Goal: Transaction & Acquisition: Purchase product/service

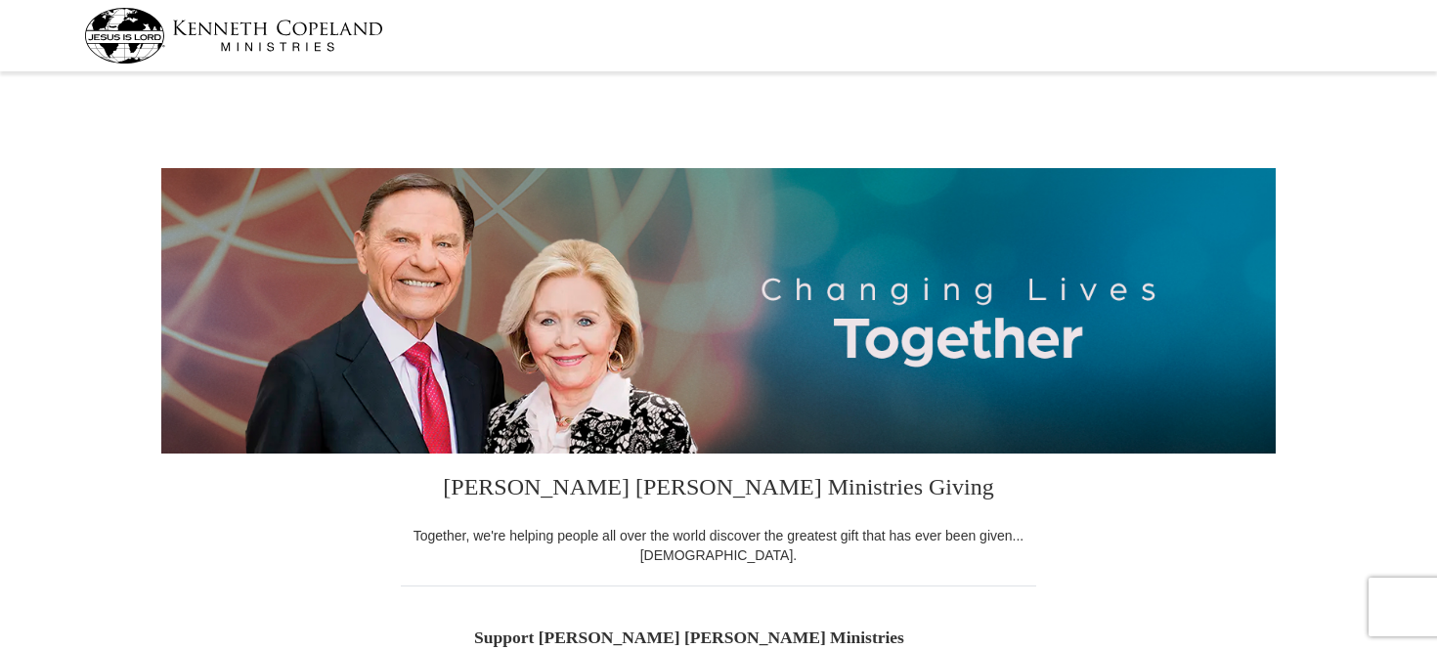
select select "MI"
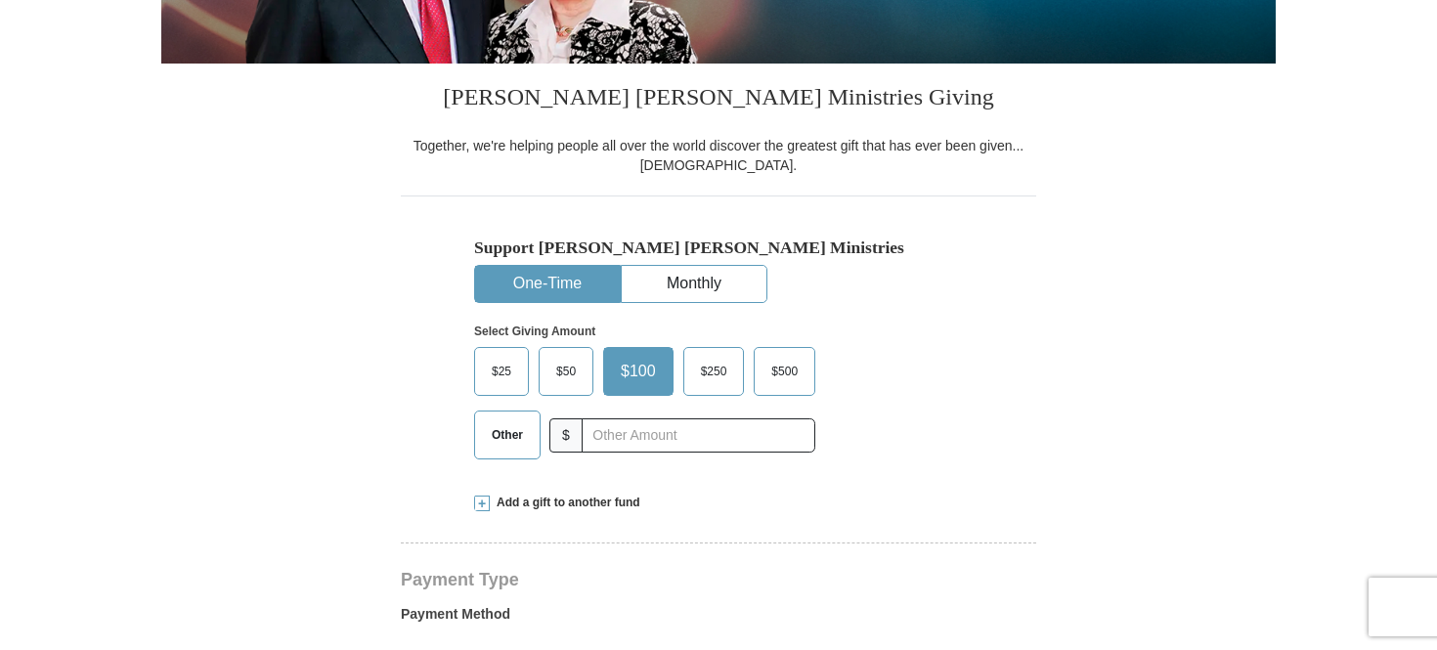
scroll to position [391, 0]
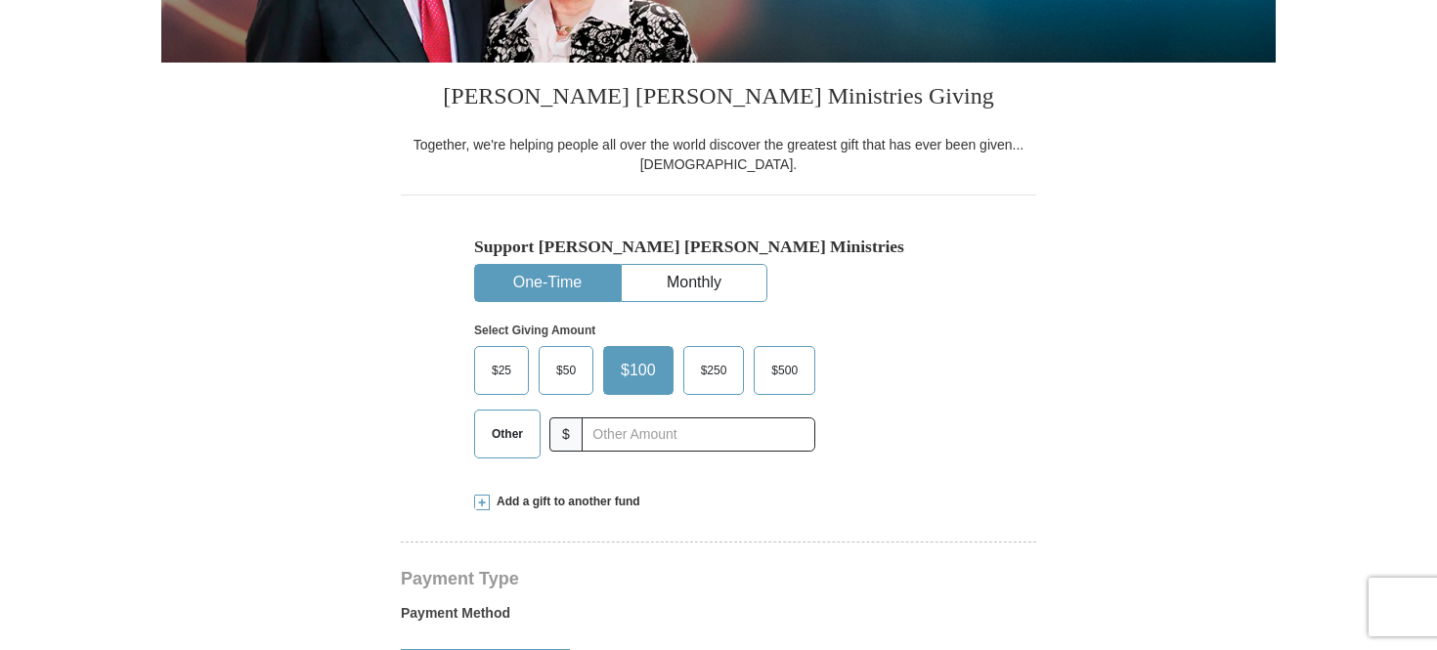
click at [481, 502] on span at bounding box center [482, 503] width 16 height 16
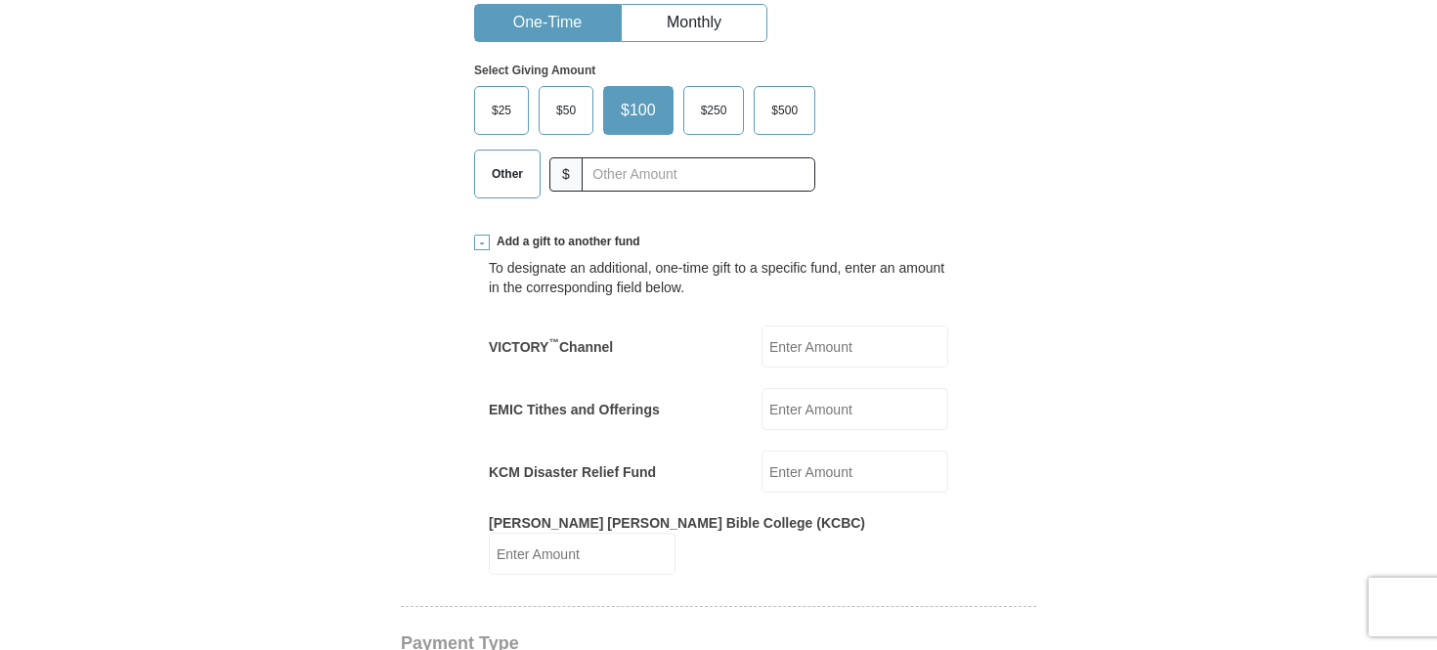
scroll to position [684, 0]
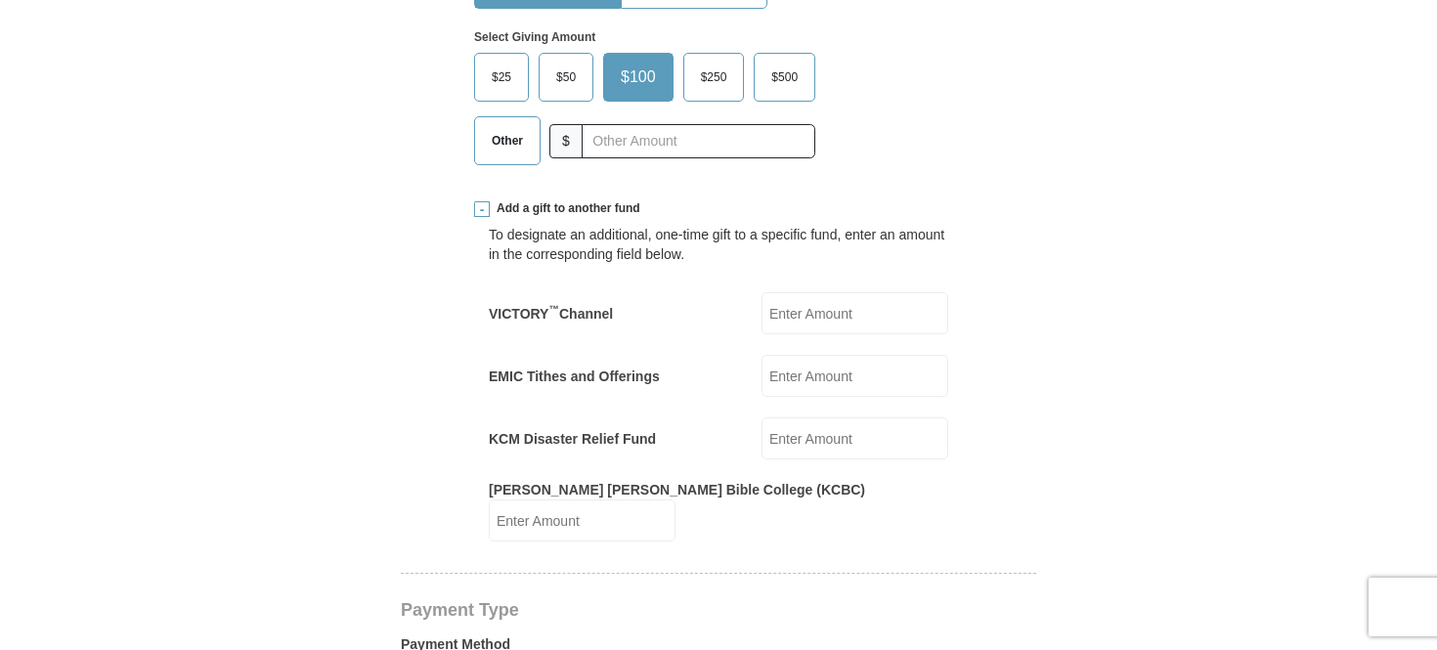
click at [774, 306] on input "VICTORY ™ Channel" at bounding box center [855, 313] width 187 height 42
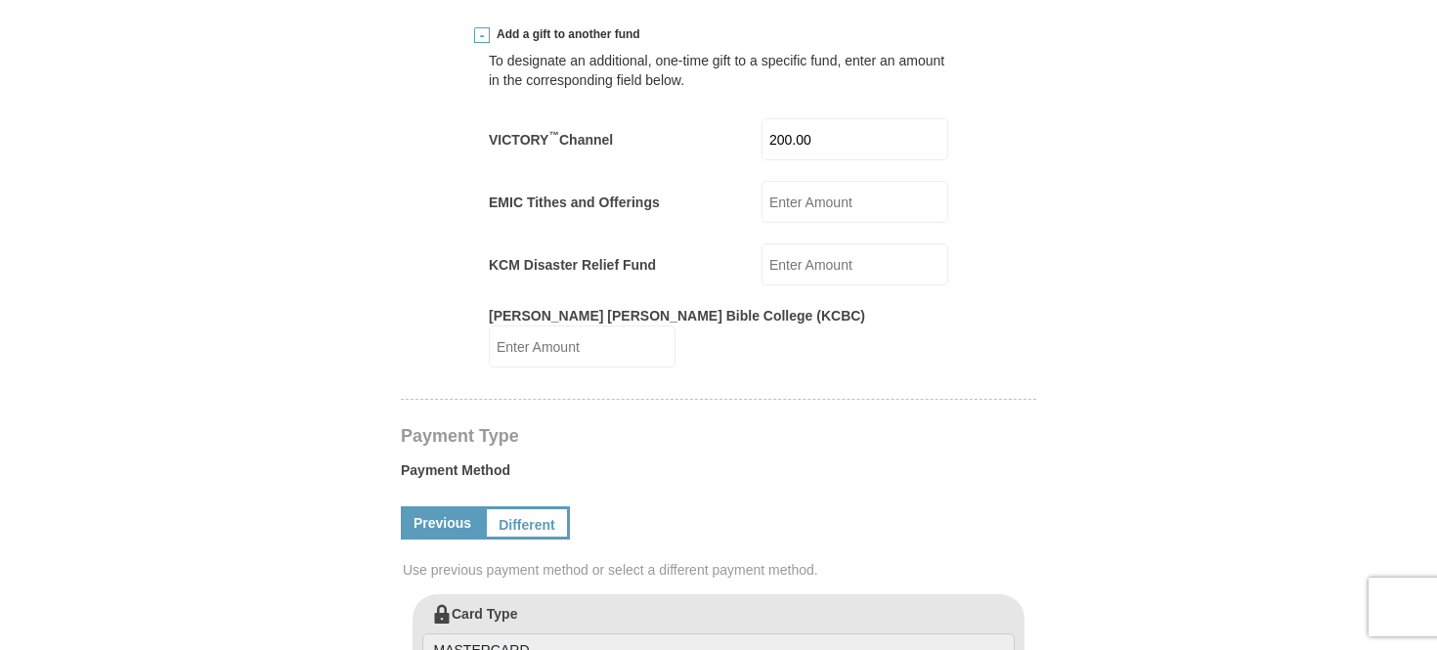
scroll to position [880, 0]
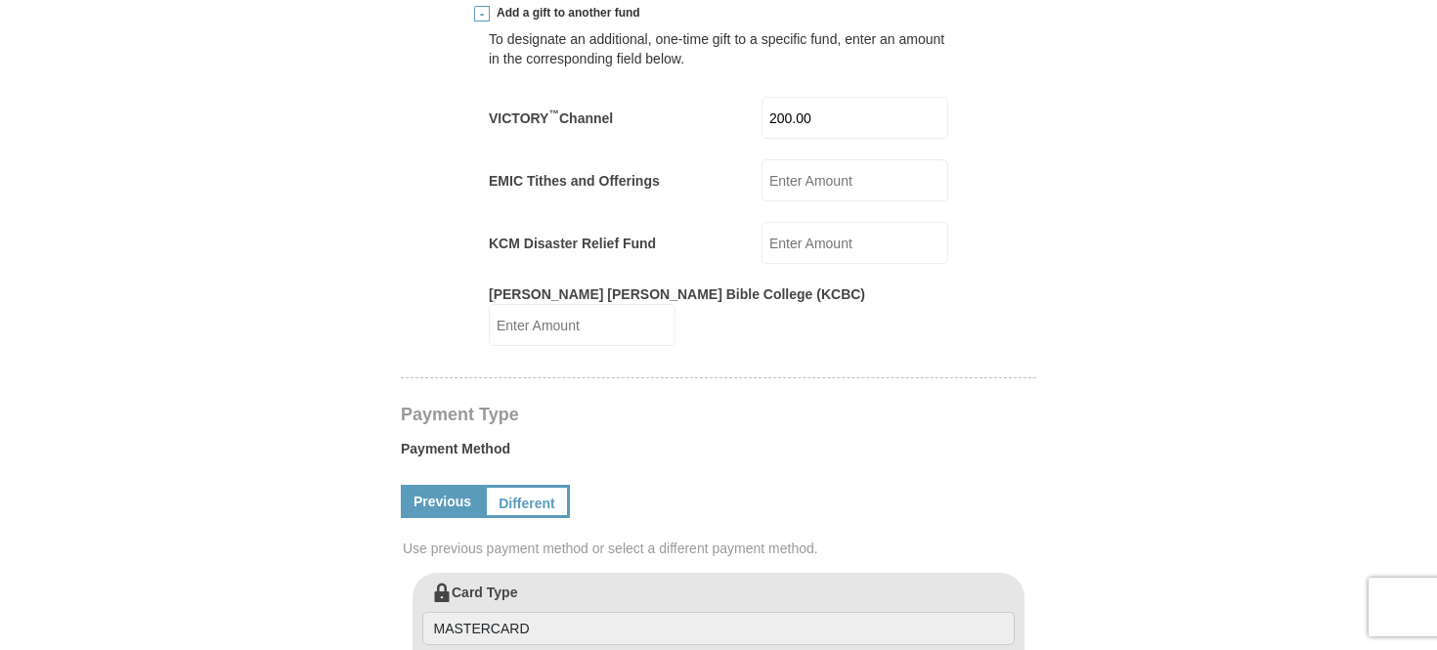
type input "200.00"
click at [1093, 273] on form "Kenneth Copeland Ministries Giving Together, we're helping people all over the …" at bounding box center [718, 429] width 1114 height 2462
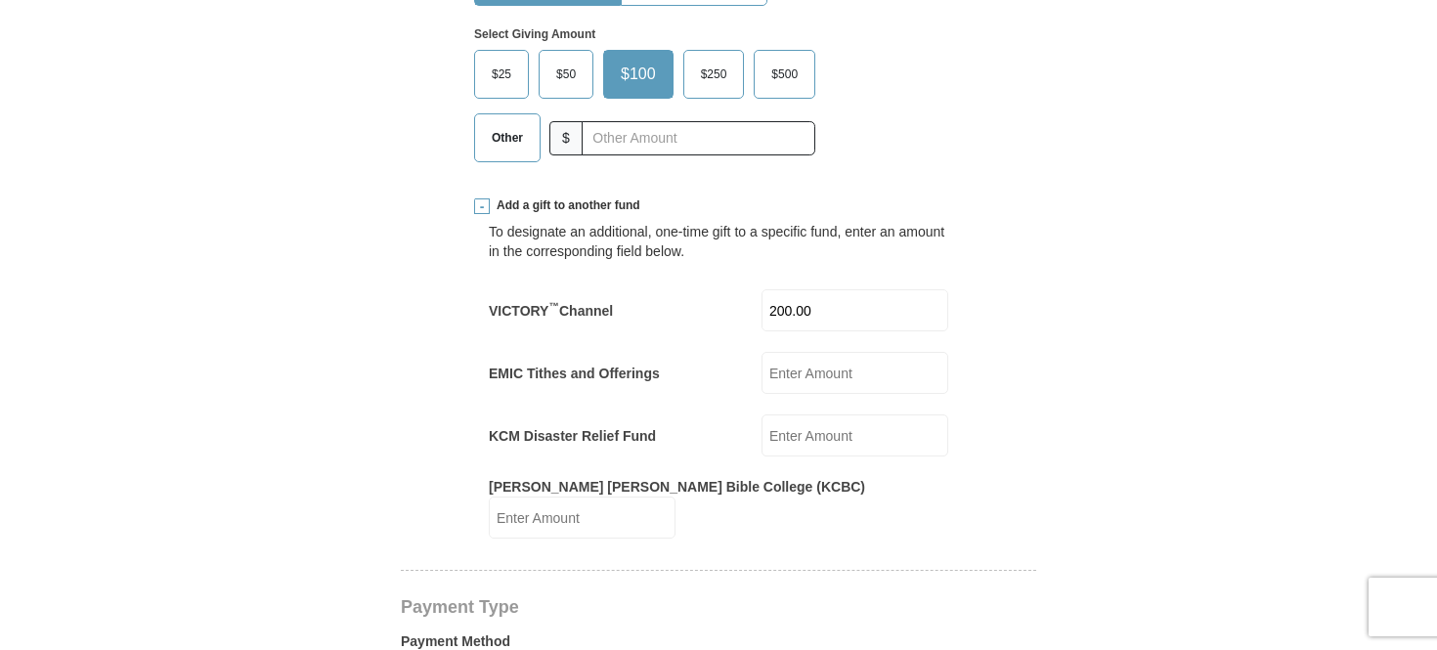
scroll to position [684, 0]
click at [485, 146] on span "Other" at bounding box center [507, 140] width 51 height 29
click at [0, 0] on input "Other" at bounding box center [0, 0] width 0 height 0
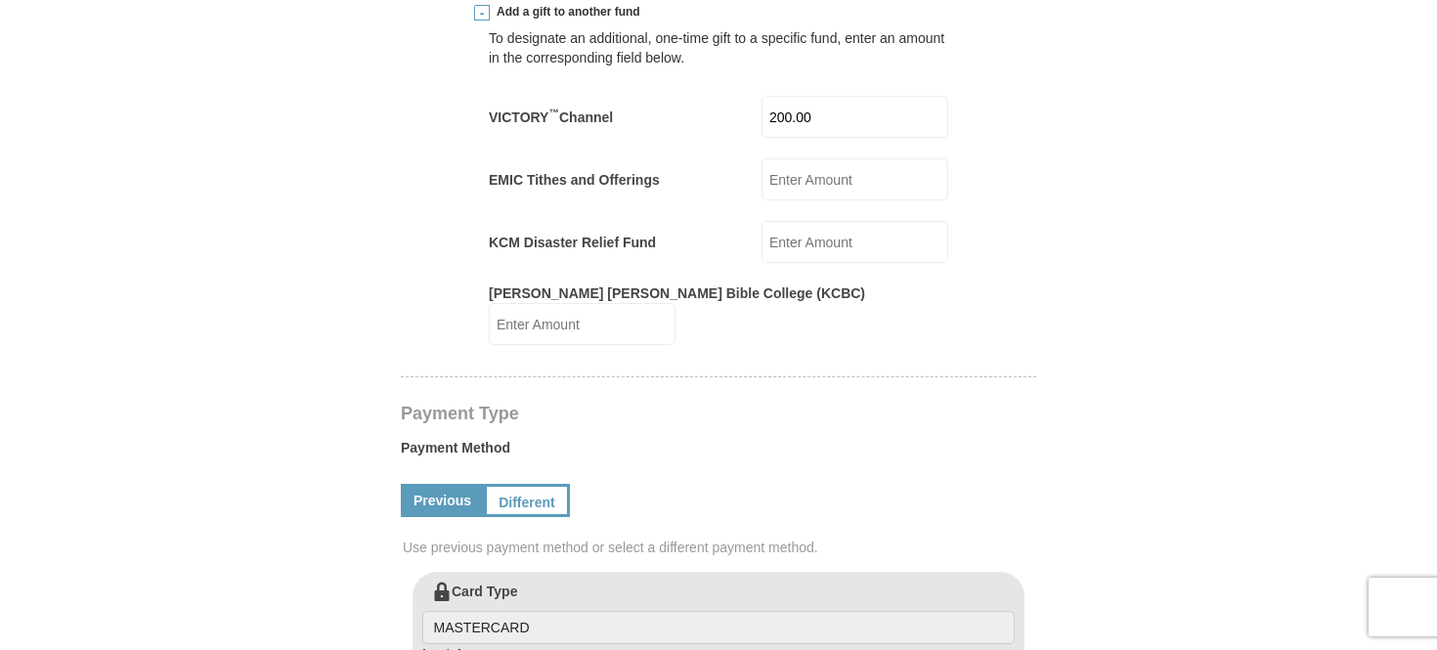
scroll to position [1075, 0]
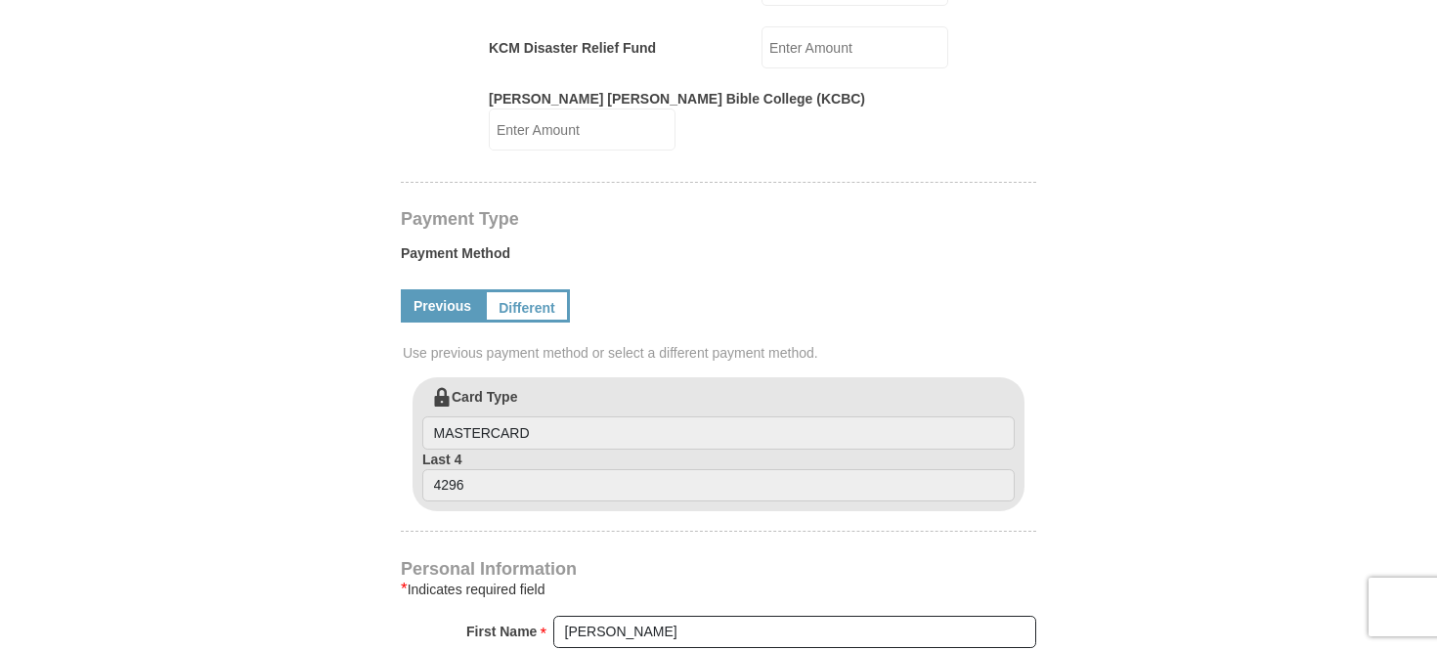
click at [453, 289] on link "Previous" at bounding box center [442, 305] width 83 height 33
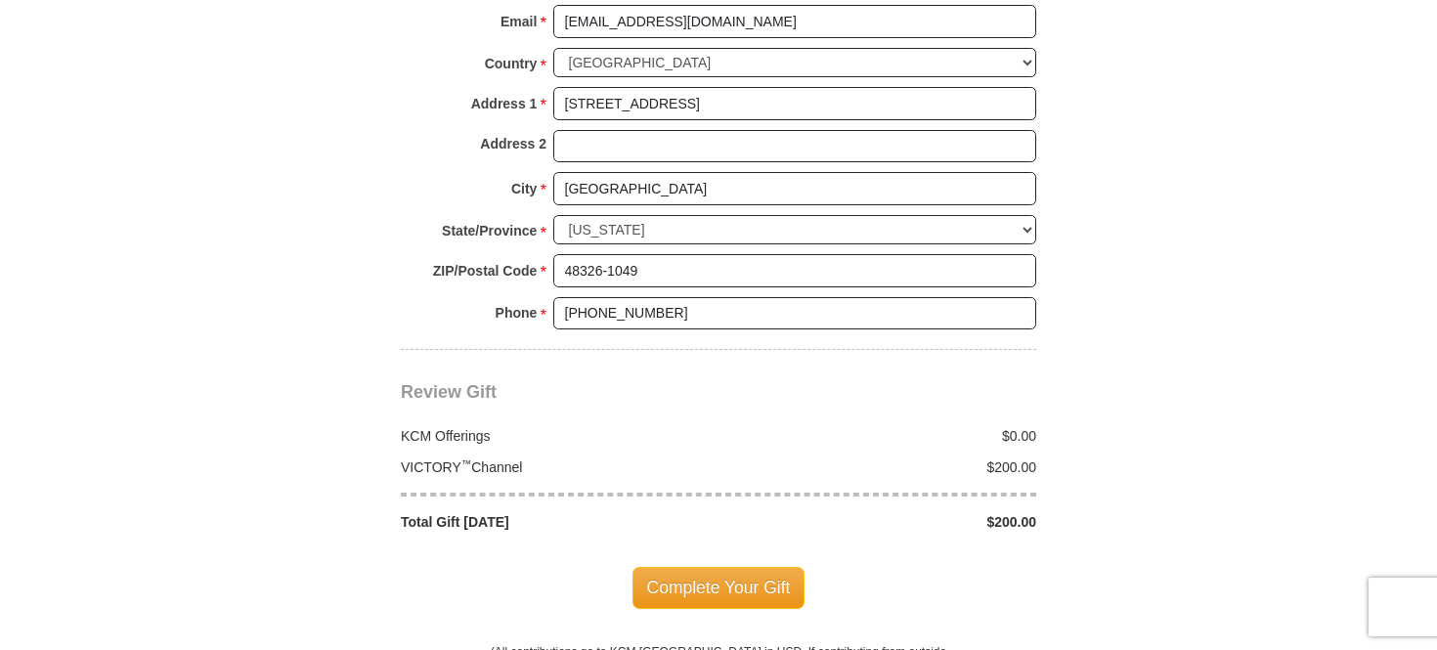
scroll to position [1857, 0]
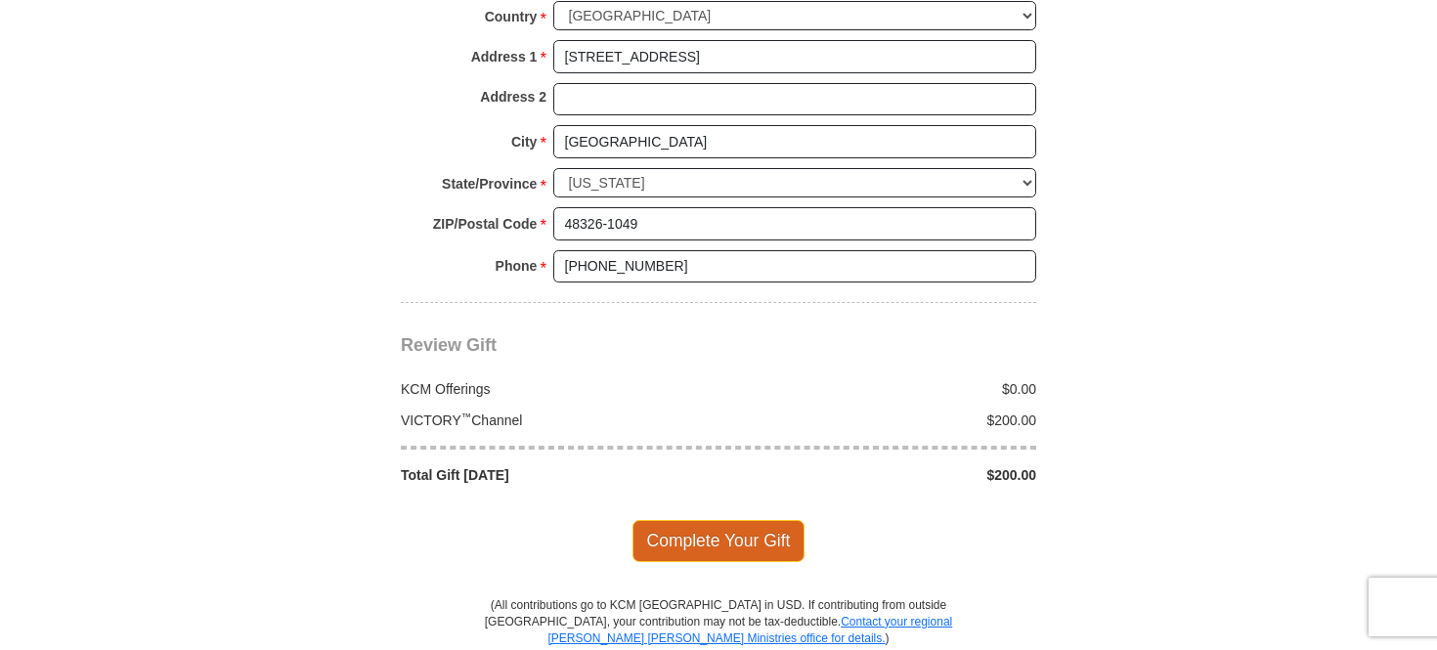
click at [713, 520] on span "Complete Your Gift" at bounding box center [719, 540] width 173 height 41
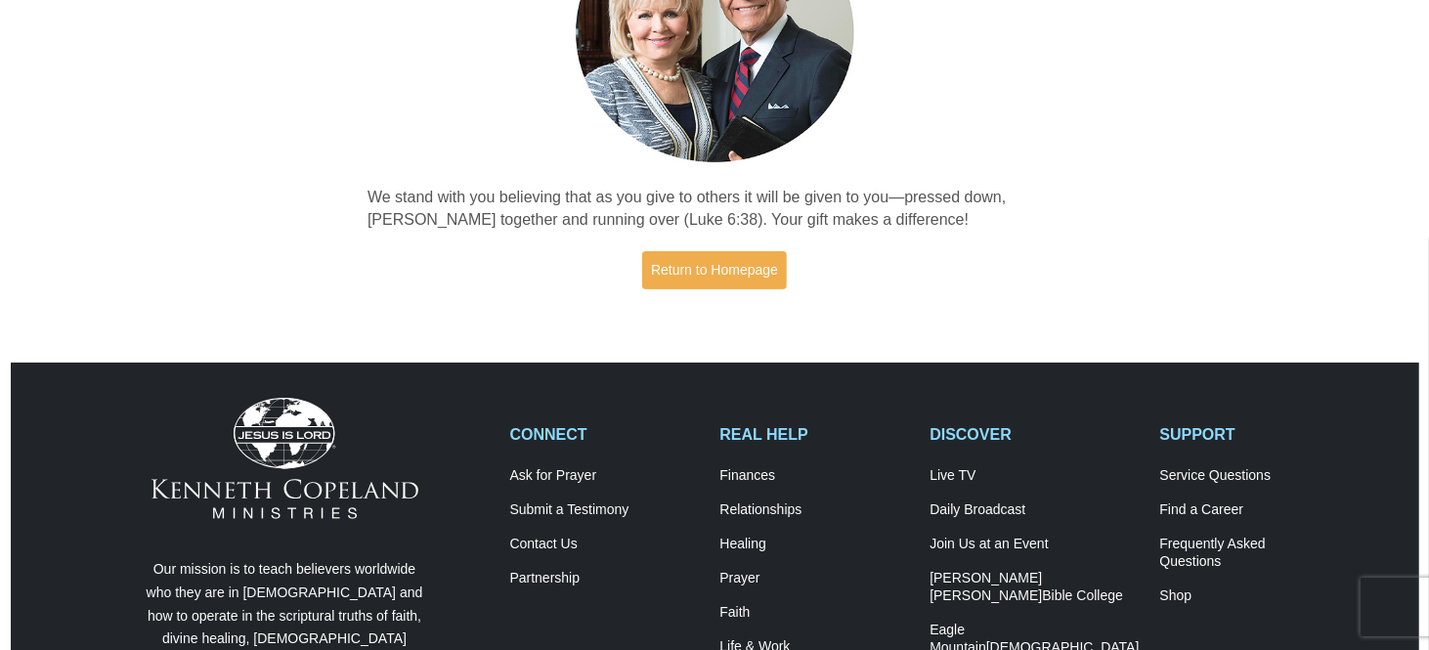
scroll to position [293, 0]
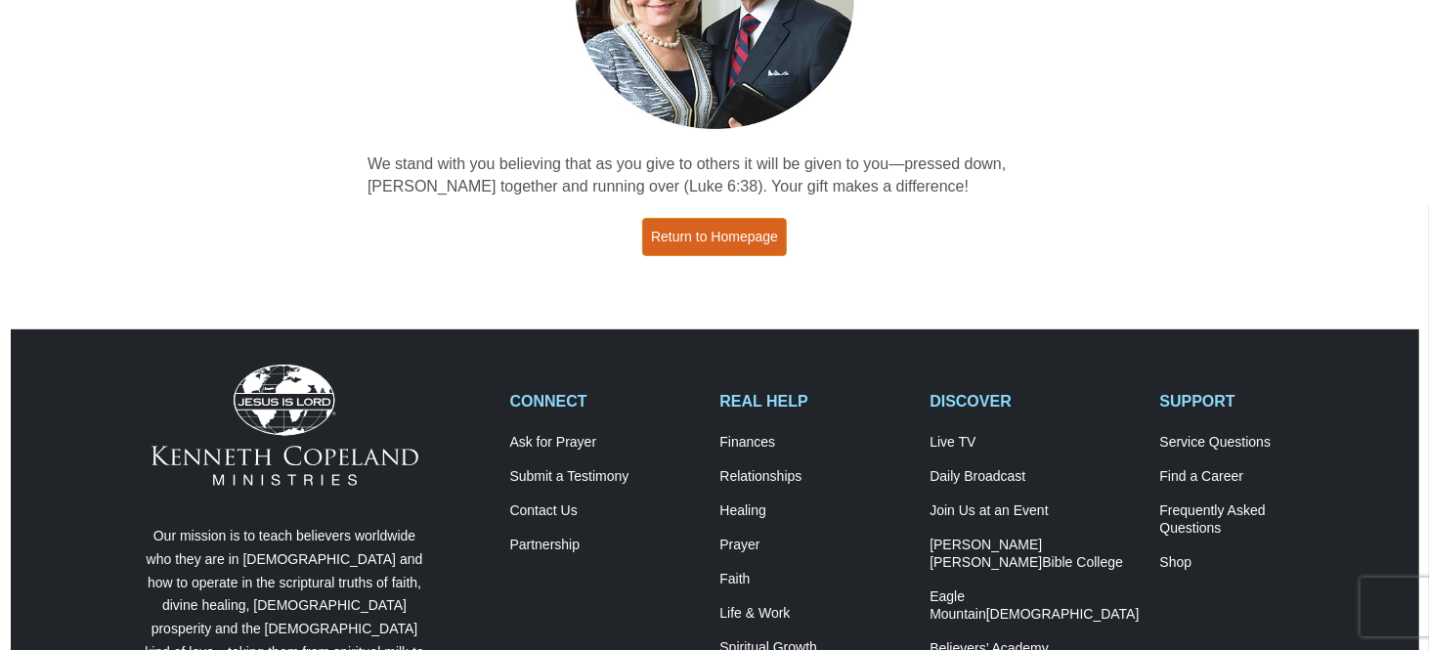
click at [721, 237] on link "Return to Homepage" at bounding box center [714, 237] width 145 height 38
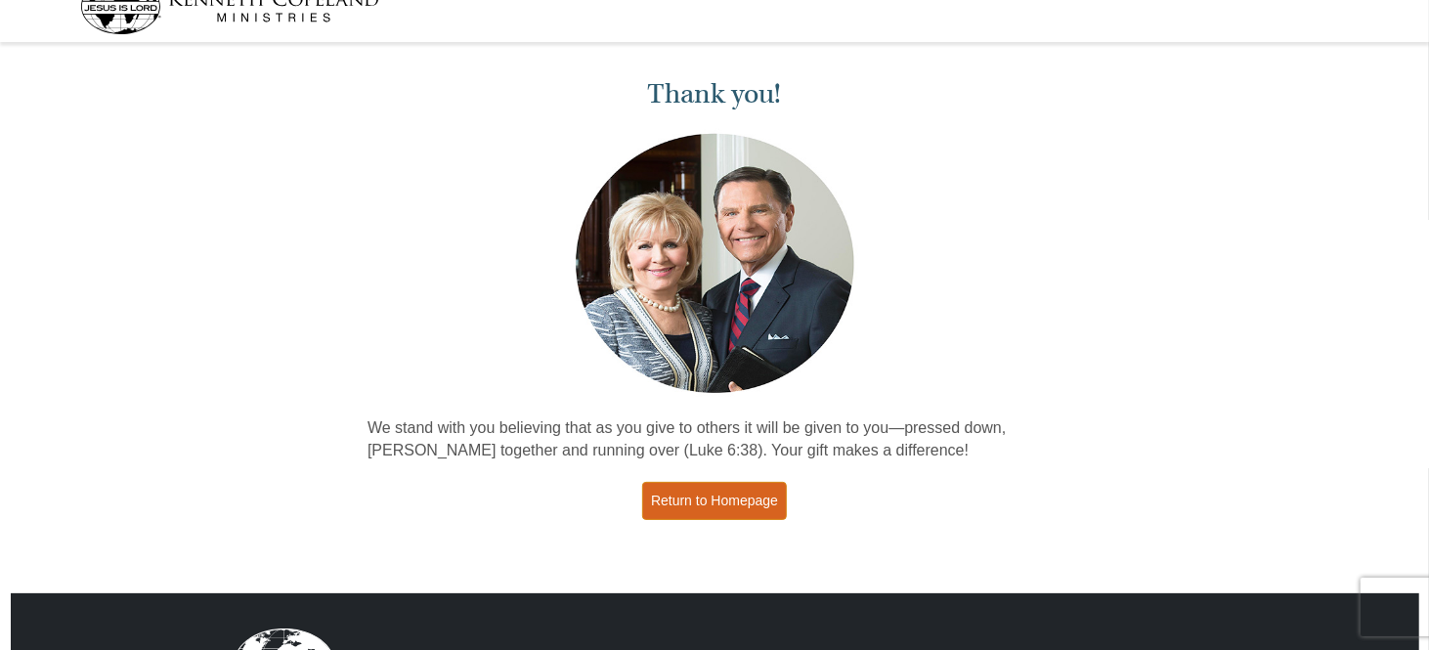
scroll to position [0, 0]
